Goal: Check status: Check status

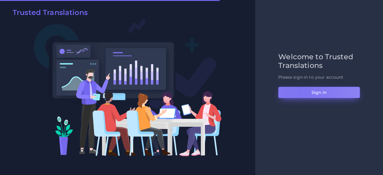
click at [300, 91] on button "Sign in" at bounding box center [319, 92] width 82 height 11
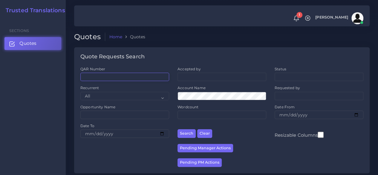
click at [117, 73] on input "QAR Number" at bounding box center [124, 77] width 89 height 8
paste input "QAR125051"
type input "QAR125051"
click at [178, 129] on button "Search" at bounding box center [187, 133] width 18 height 9
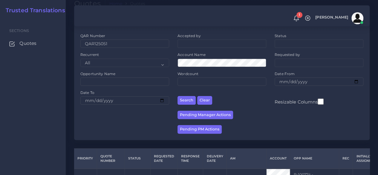
scroll to position [87, 0]
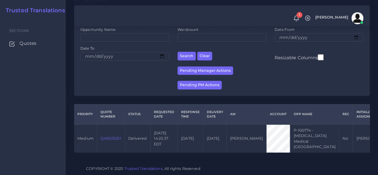
click at [105, 136] on link "QAR125051" at bounding box center [110, 138] width 21 height 4
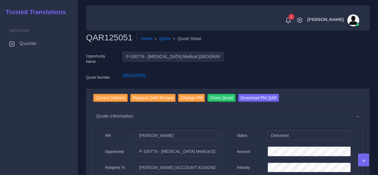
click at [26, 118] on div "Sections Quotes" at bounding box center [39, 97] width 78 height 156
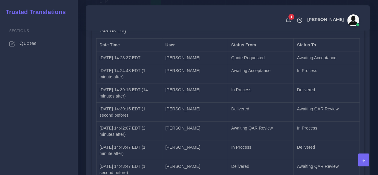
scroll to position [1067, 0]
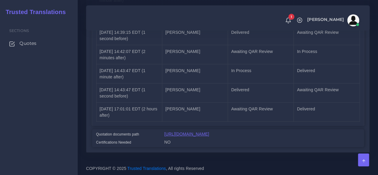
click at [175, 132] on link "[URL][DOMAIN_NAME]" at bounding box center [186, 134] width 45 height 5
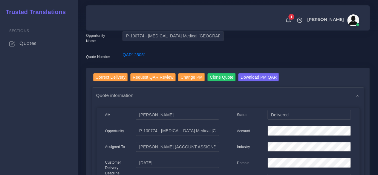
scroll to position [0, 0]
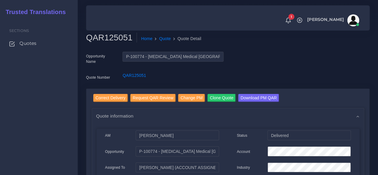
click at [123, 37] on h2 "QAR125051" at bounding box center [111, 38] width 51 height 10
click at [122, 37] on h2 "QAR125051" at bounding box center [111, 38] width 51 height 10
click at [115, 38] on h2 "QAR125051" at bounding box center [111, 38] width 51 height 10
copy h2 "QAR125051"
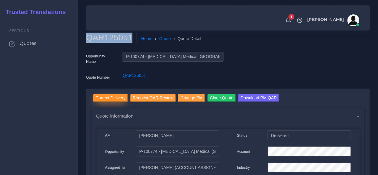
click at [106, 97] on input "Correct Delivery" at bounding box center [110, 98] width 35 height 8
